Goal: Information Seeking & Learning: Learn about a topic

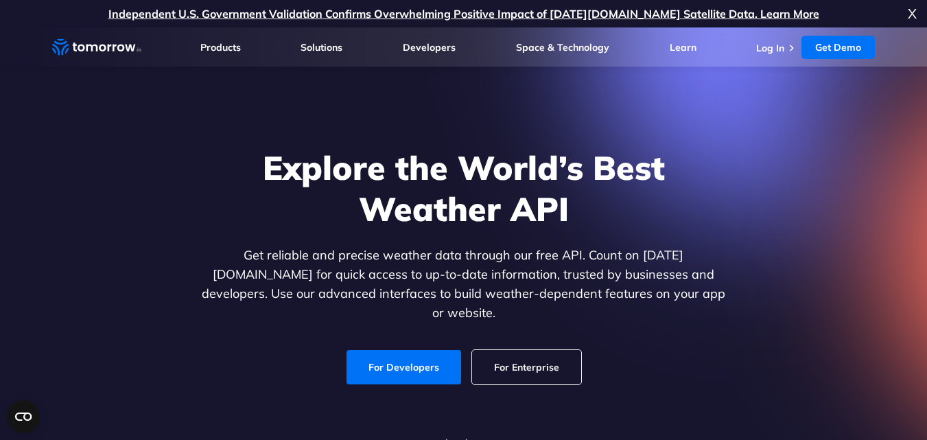
click at [912, 13] on span "X" at bounding box center [912, 13] width 9 height 27
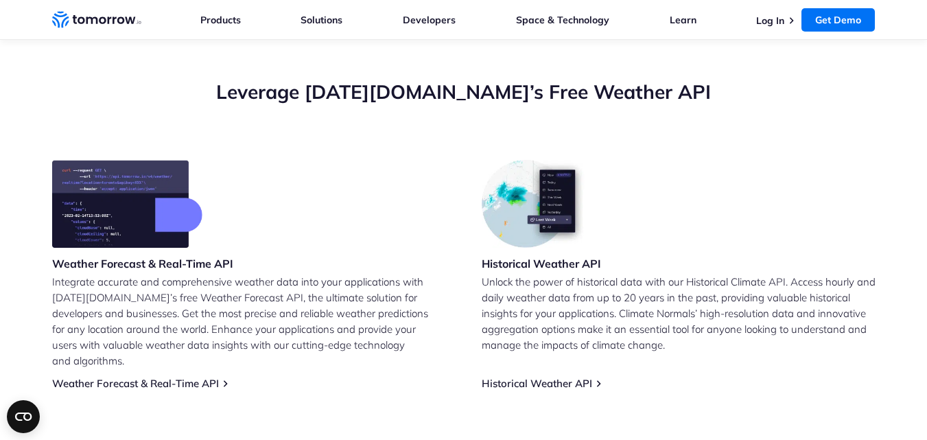
scroll to position [482, 0]
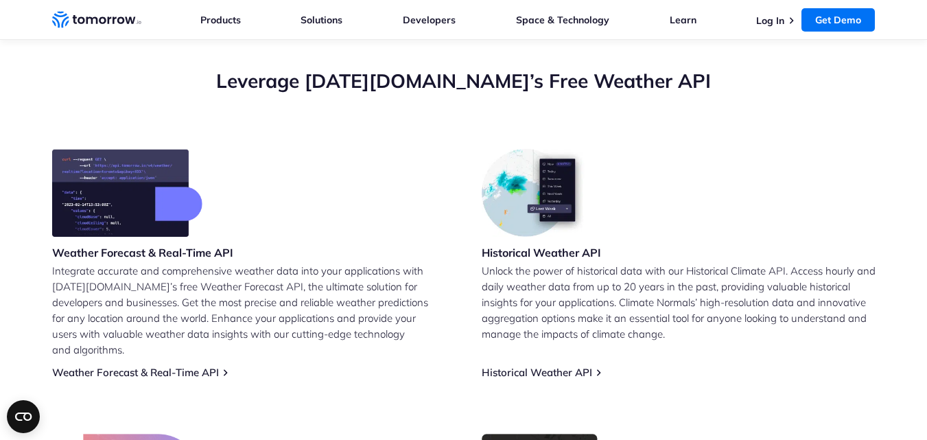
click at [100, 188] on img at bounding box center [127, 193] width 150 height 88
click at [132, 256] on h3 "Weather Forecast & Real-Time API" at bounding box center [142, 252] width 181 height 15
click at [157, 268] on p "Integrate accurate and comprehensive weather data into your applications with […" at bounding box center [249, 310] width 394 height 95
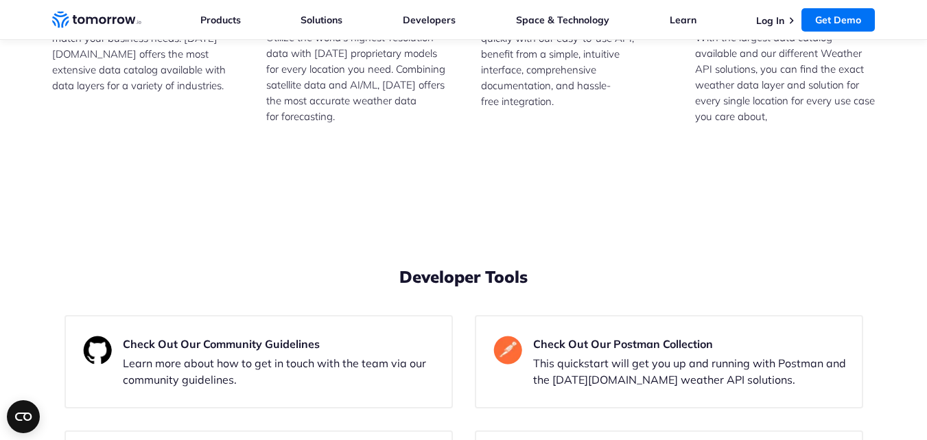
scroll to position [4142, 0]
